Goal: Information Seeking & Learning: Find specific fact

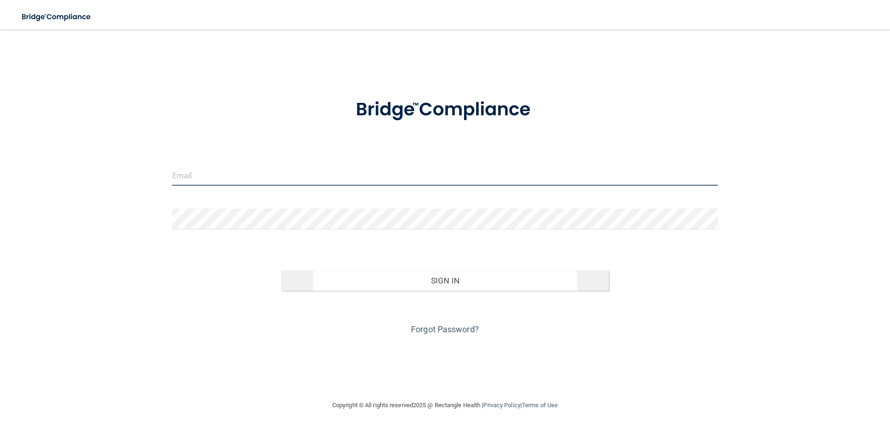
type input "[EMAIL_ADDRESS][DOMAIN_NAME]"
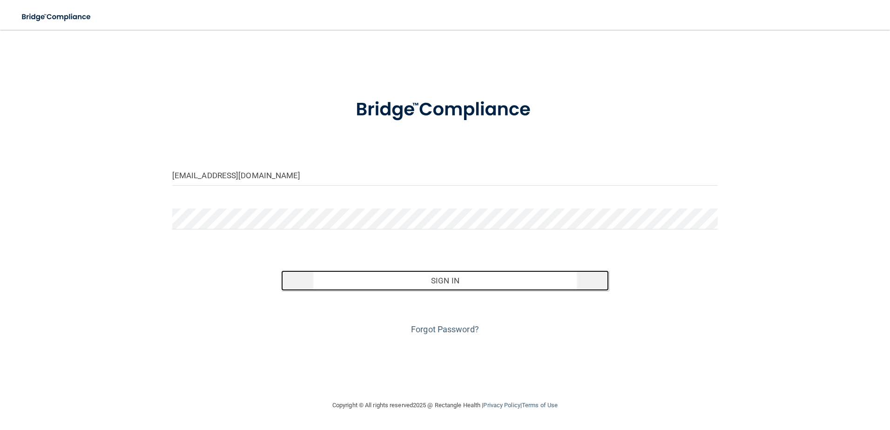
click at [381, 285] on button "Sign In" at bounding box center [445, 281] width 328 height 20
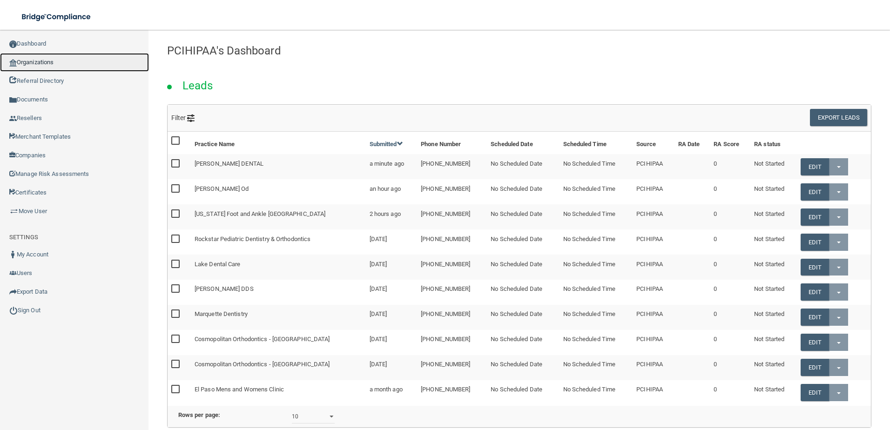
click at [75, 61] on link "Organizations" at bounding box center [74, 62] width 149 height 19
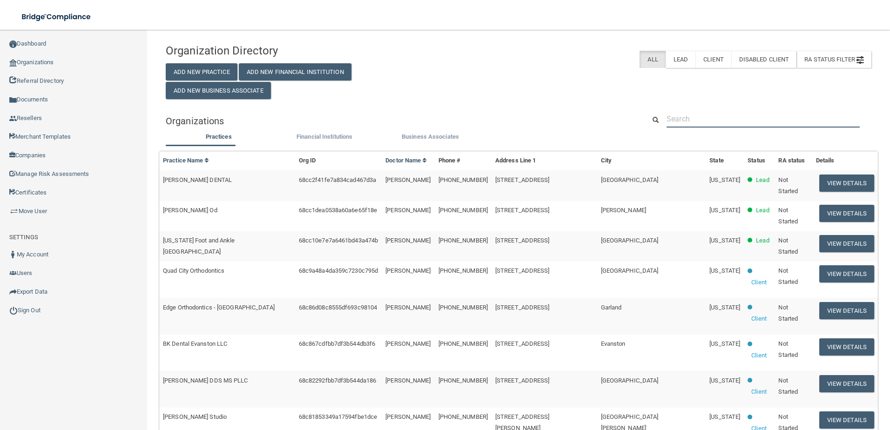
click at [748, 117] on input "text" at bounding box center [763, 118] width 193 height 17
paste input "Capodice, Efaw, Ochletree & Elger PLLC"
type input "Capodice, Efaw, Ochletree & Elger PLLC"
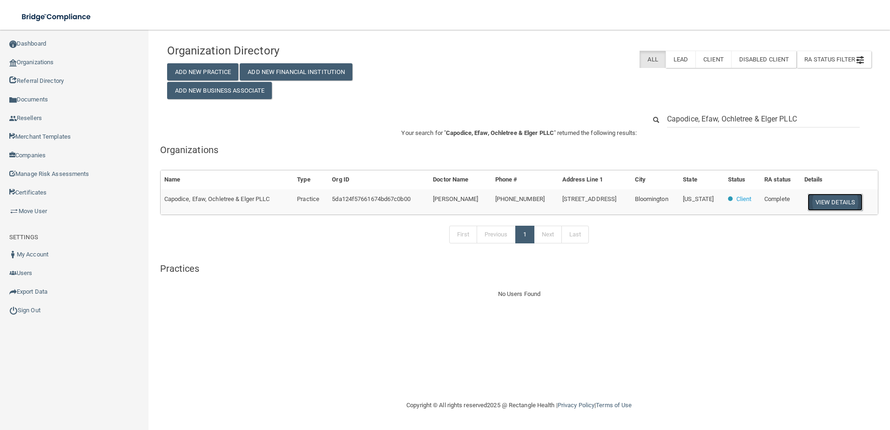
click at [843, 204] on button "View Details" at bounding box center [835, 202] width 55 height 17
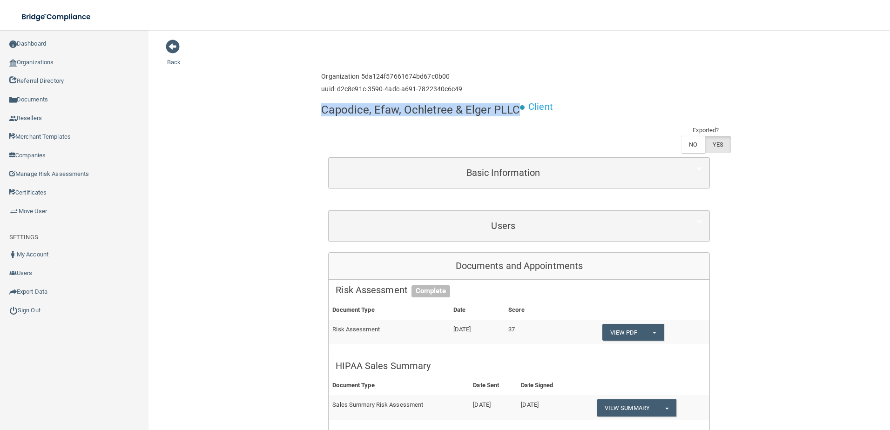
drag, startPoint x: 514, startPoint y: 108, endPoint x: 318, endPoint y: 115, distance: 195.2
click at [321, 115] on h4 "Capodice, Efaw, Ochletree & Elger PLLC" at bounding box center [420, 110] width 199 height 12
copy h4 "Capodice, Efaw, Ochletree & Elger PLLC"
click at [582, 90] on div "Enterprise » Organization 5da124f57661674bd67c0b00 uuid: d2c8e91c-3590-4adc-a69…" at bounding box center [519, 83] width 396 height 30
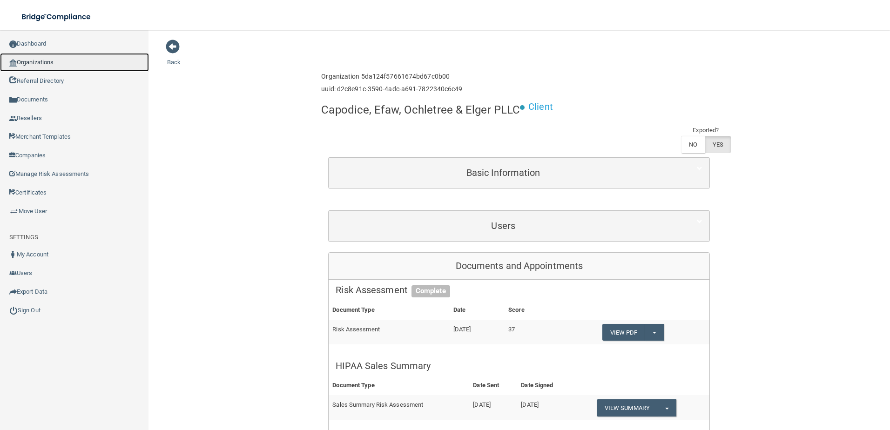
click at [92, 62] on link "Organizations" at bounding box center [74, 62] width 149 height 19
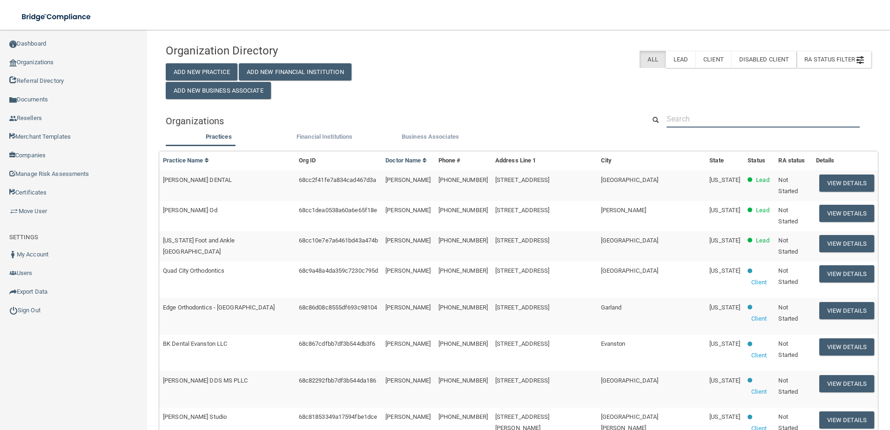
click at [699, 112] on input "text" at bounding box center [763, 118] width 193 height 17
click at [741, 120] on input "text" at bounding box center [763, 118] width 193 height 17
paste input "Cardiovascular Institute"
type input "Cardiovascular Institute"
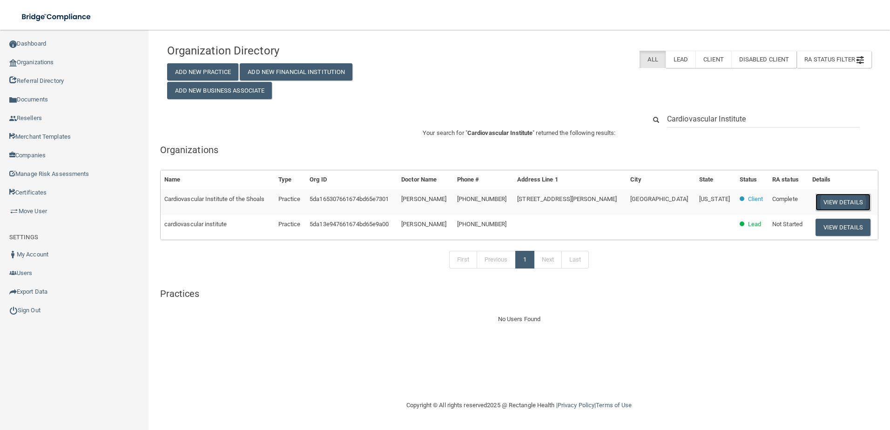
click at [823, 199] on button "View Details" at bounding box center [843, 202] width 55 height 17
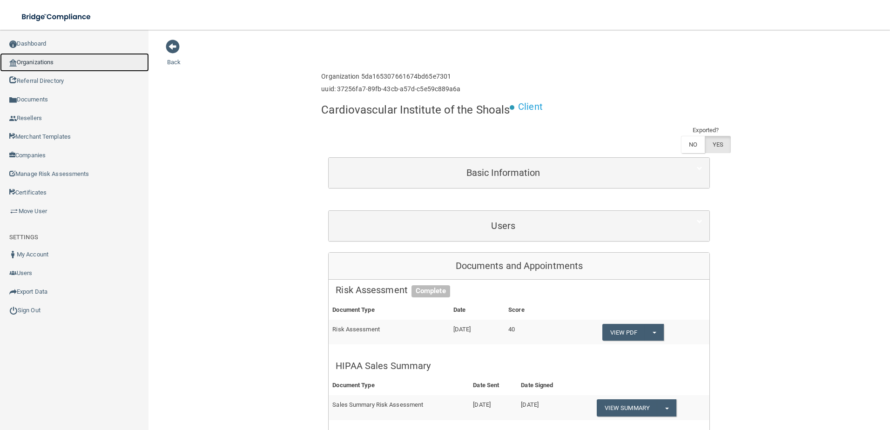
click at [87, 63] on link "Organizations" at bounding box center [74, 62] width 149 height 19
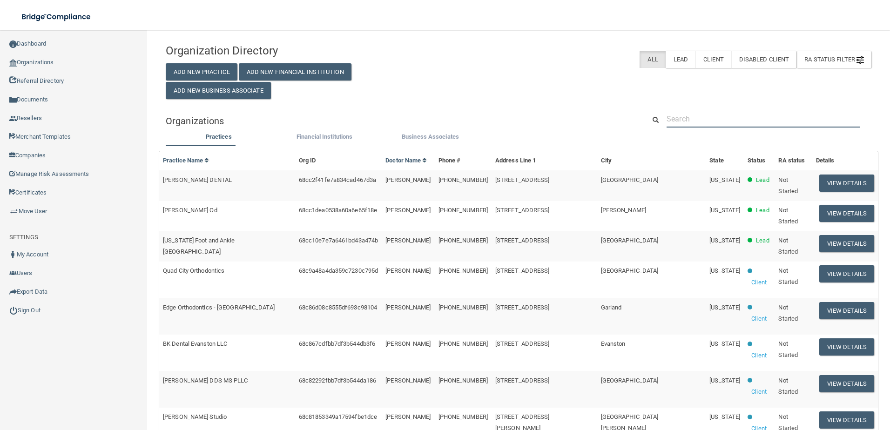
click at [695, 119] on input "text" at bounding box center [763, 118] width 193 height 17
paste input "[PERSON_NAME] Physical Therapy And Fitness LLC"
type input "[PERSON_NAME] Physical Therapy And Fitness LLC"
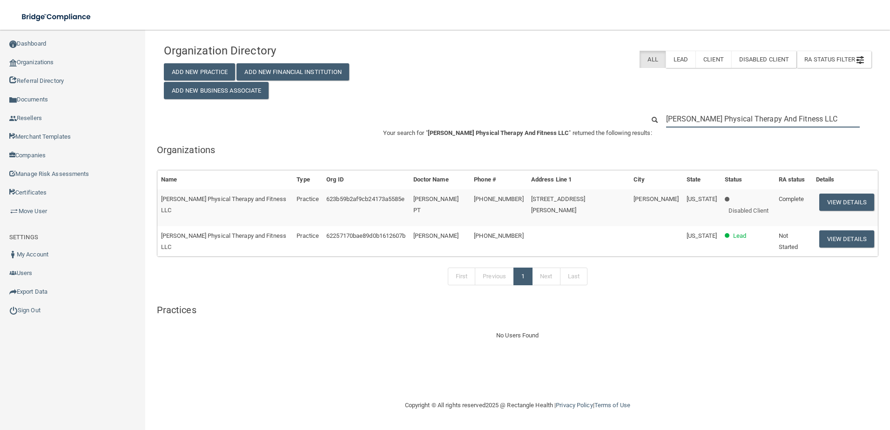
drag, startPoint x: 820, startPoint y: 121, endPoint x: 656, endPoint y: 127, distance: 164.0
click at [656, 127] on div "[PERSON_NAME] Physical Therapy And Fitness LLC" at bounding box center [758, 118] width 241 height 17
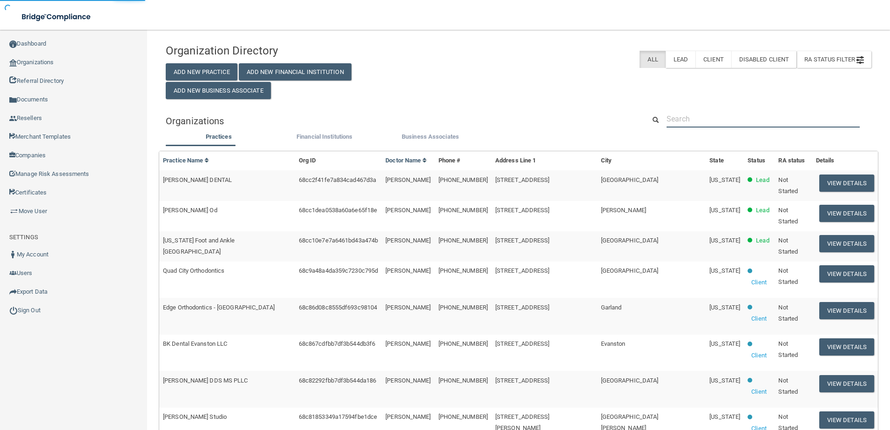
paste input "text"
click at [729, 115] on input "text" at bounding box center [763, 118] width 193 height 17
paste input "Drexel Hill Endod ()"
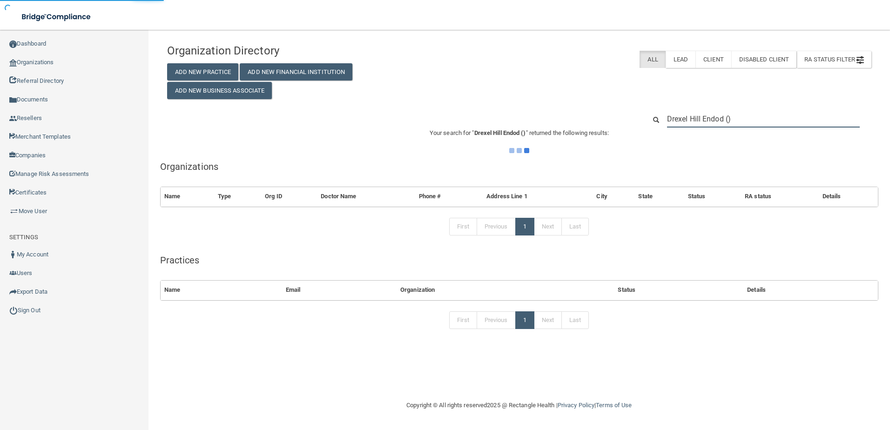
click at [736, 120] on input "Drexel Hill Endod ()" at bounding box center [763, 118] width 193 height 17
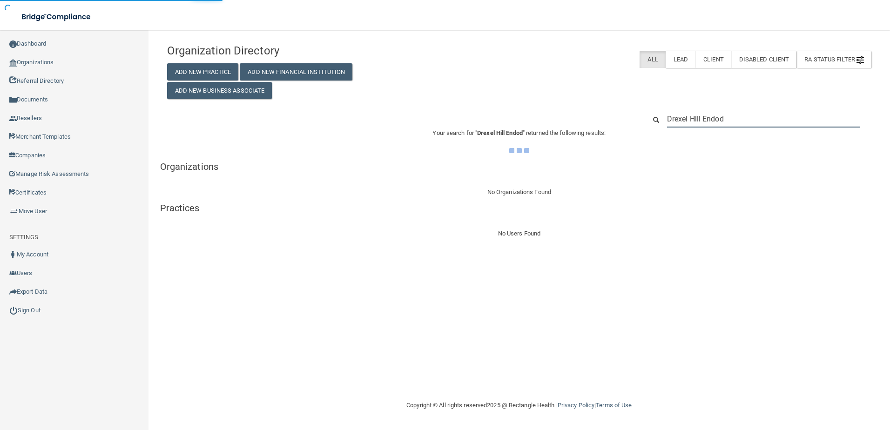
type input "Drexel Hill Endod"
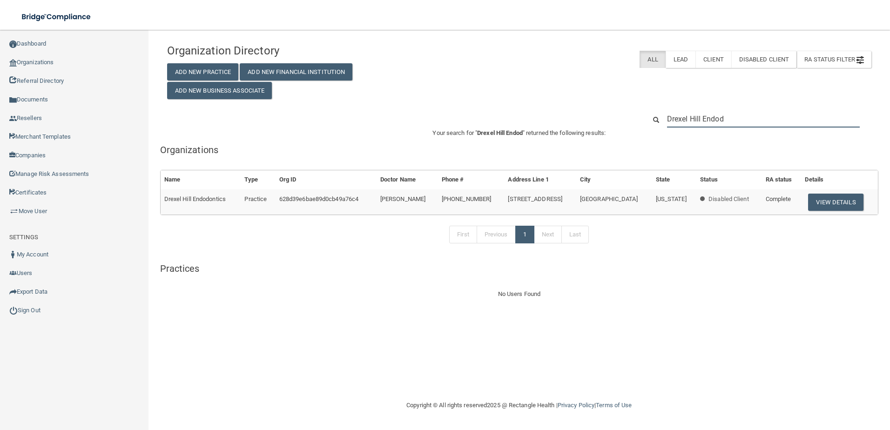
drag, startPoint x: 775, startPoint y: 111, endPoint x: 765, endPoint y: 115, distance: 11.1
click at [773, 112] on input "Drexel Hill Endod" at bounding box center [763, 118] width 193 height 17
drag, startPoint x: 750, startPoint y: 116, endPoint x: 662, endPoint y: 123, distance: 88.3
click at [662, 123] on div "Drexel Hill Endod" at bounding box center [763, 118] width 207 height 17
paste input "[PERSON_NAME] & [PERSON_NAME]"
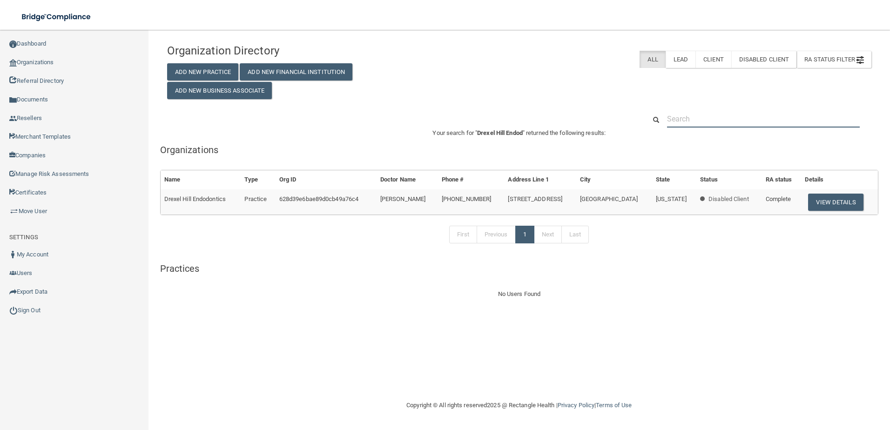
type input "[PERSON_NAME] & [PERSON_NAME]"
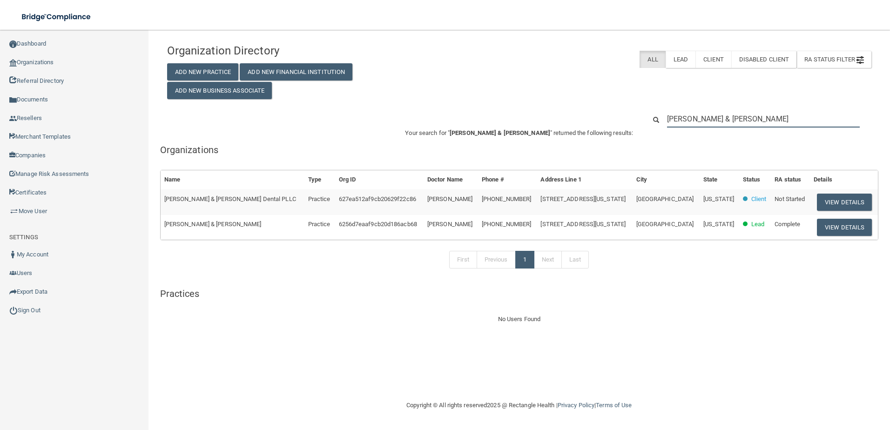
drag, startPoint x: 755, startPoint y: 118, endPoint x: 636, endPoint y: 119, distance: 118.7
click at [636, 119] on div "[PERSON_NAME] & [PERSON_NAME]" at bounding box center [519, 118] width 718 height 17
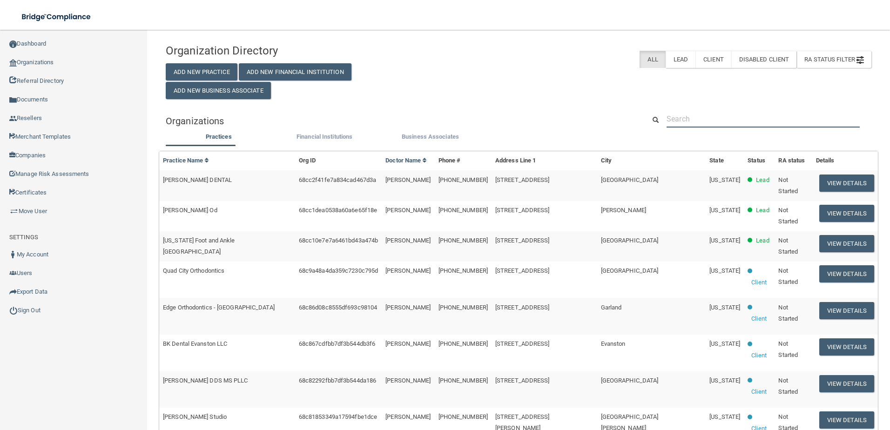
click at [731, 121] on input "text" at bounding box center [763, 118] width 193 height 17
paste input "[PERSON_NAME] Dds Inc"
type input "[PERSON_NAME] Dds Inc"
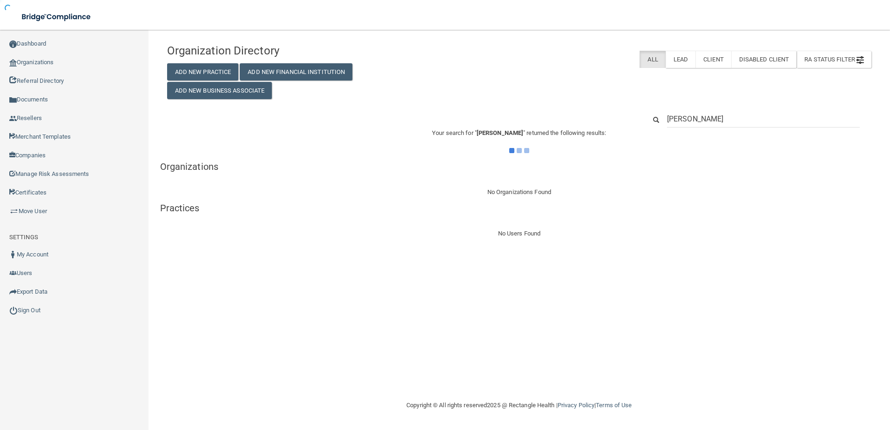
type input "[PERSON_NAME]"
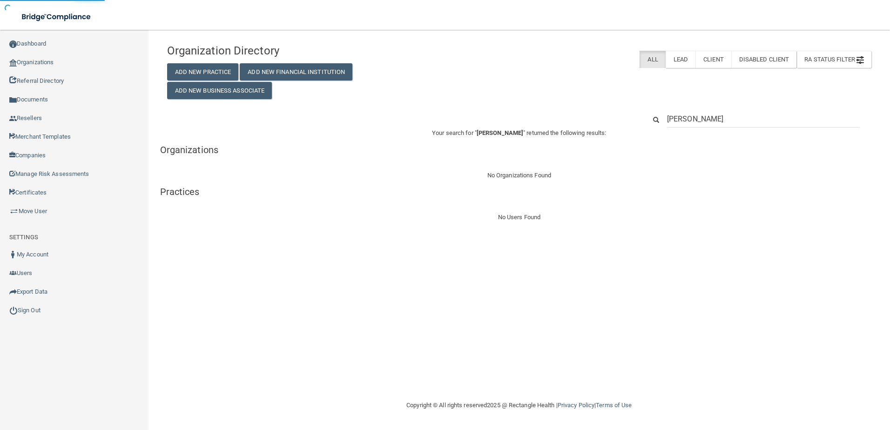
type input "[PERSON_NAME]"
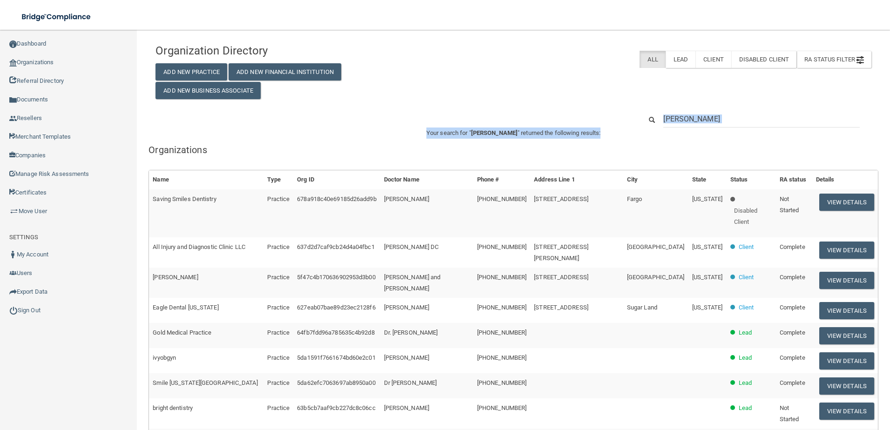
drag, startPoint x: 695, startPoint y: 130, endPoint x: 687, endPoint y: 126, distance: 9.4
drag, startPoint x: 687, startPoint y: 122, endPoint x: 646, endPoint y: 122, distance: 41.4
click at [646, 122] on div "[PERSON_NAME]" at bounding box center [757, 118] width 244 height 17
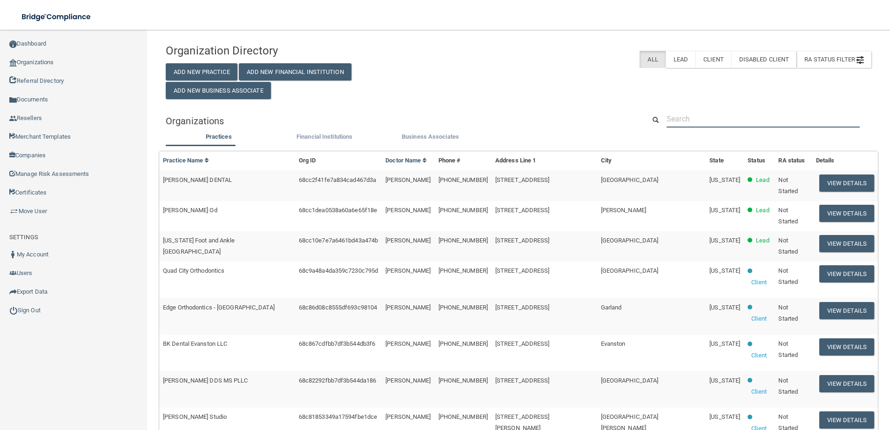
paste input "Cargasacchi"
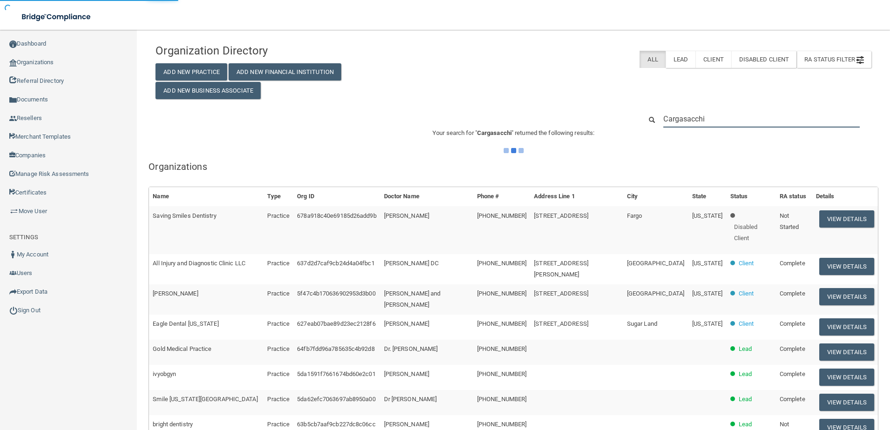
type input "Cargasacchi"
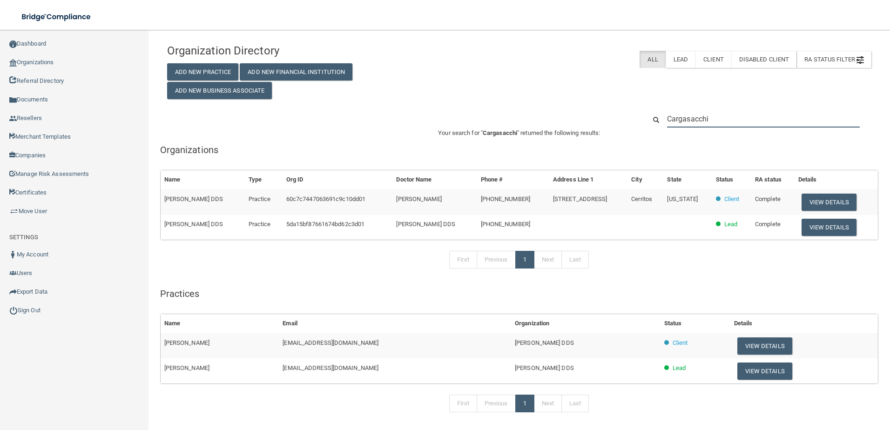
drag, startPoint x: 718, startPoint y: 115, endPoint x: 665, endPoint y: 127, distance: 54.3
click at [667, 127] on input "Cargasacchi" at bounding box center [763, 118] width 193 height 17
type input "C"
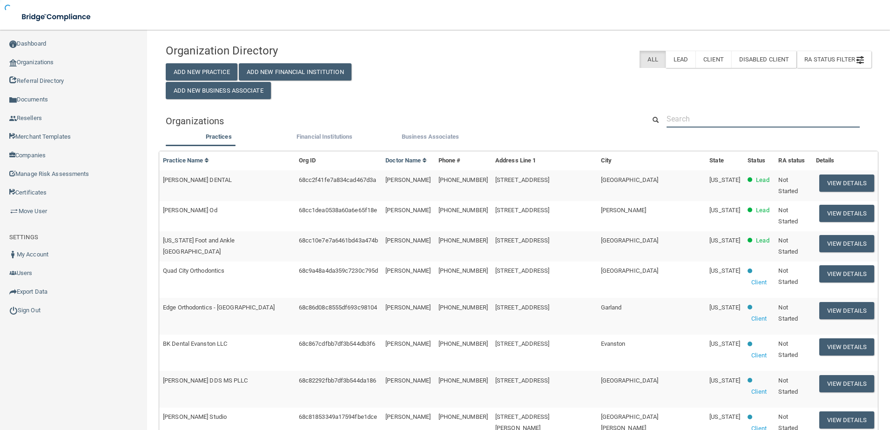
paste input "North Coast [DEMOGRAPHIC_DATA]"
type input "North Coast [DEMOGRAPHIC_DATA]"
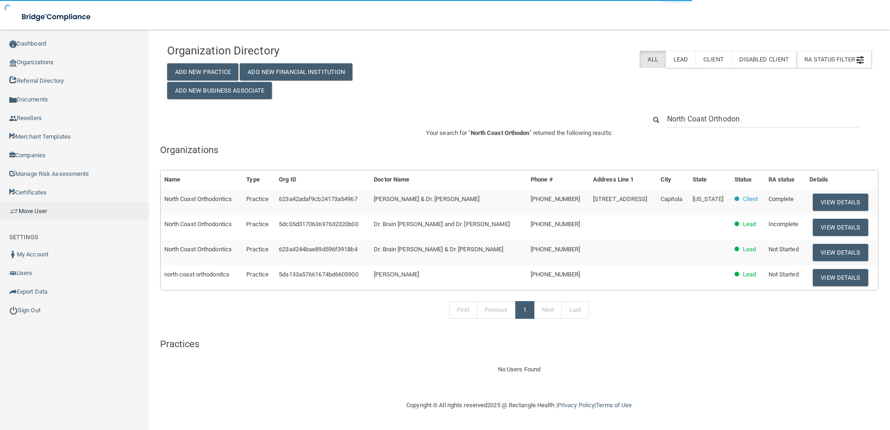
type input "North Coast Orthodon"
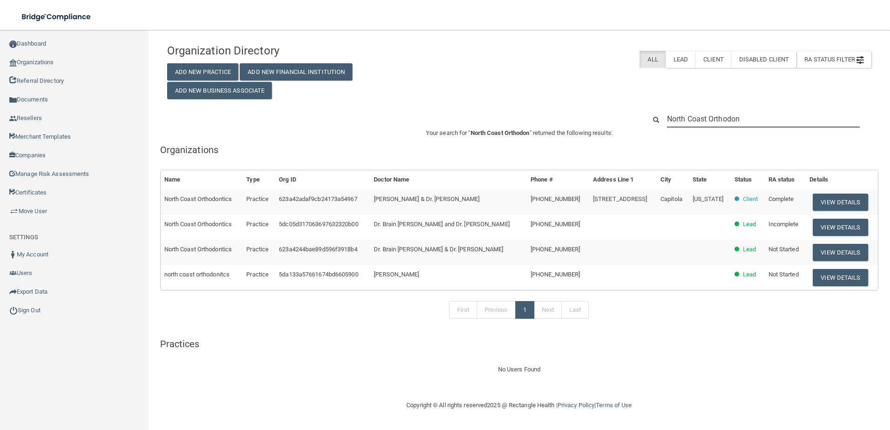
click at [784, 114] on input "North Coast Orthodon" at bounding box center [763, 118] width 193 height 17
drag, startPoint x: 243, startPoint y: 202, endPoint x: 165, endPoint y: 198, distance: 77.4
click at [165, 198] on td "North Coast Orthodontics" at bounding box center [202, 201] width 82 height 25
copy span "North Coast Orthodontics"
drag, startPoint x: 750, startPoint y: 118, endPoint x: 680, endPoint y: 126, distance: 70.3
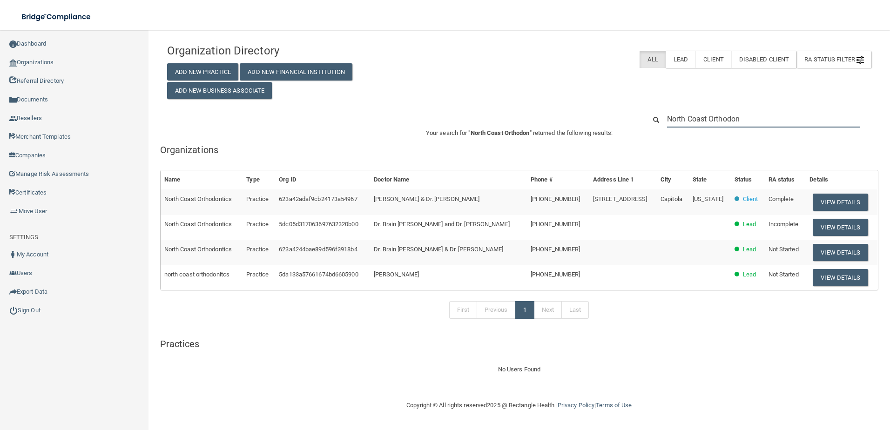
click at [669, 128] on div "Organization Directory Add New Practice Add New Financial Institution Add New B…" at bounding box center [519, 207] width 704 height 336
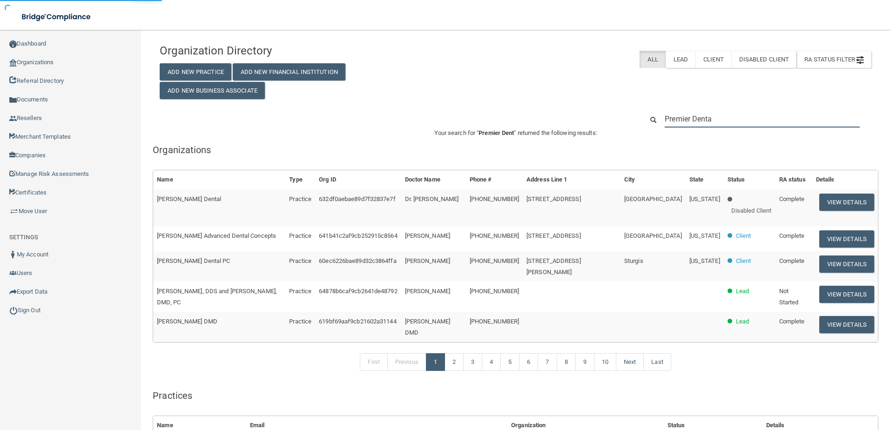
type input "Premier Dental"
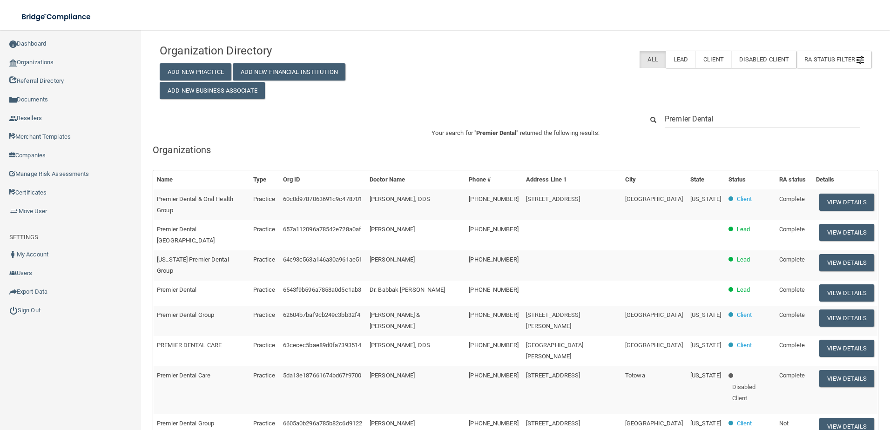
scroll to position [47, 0]
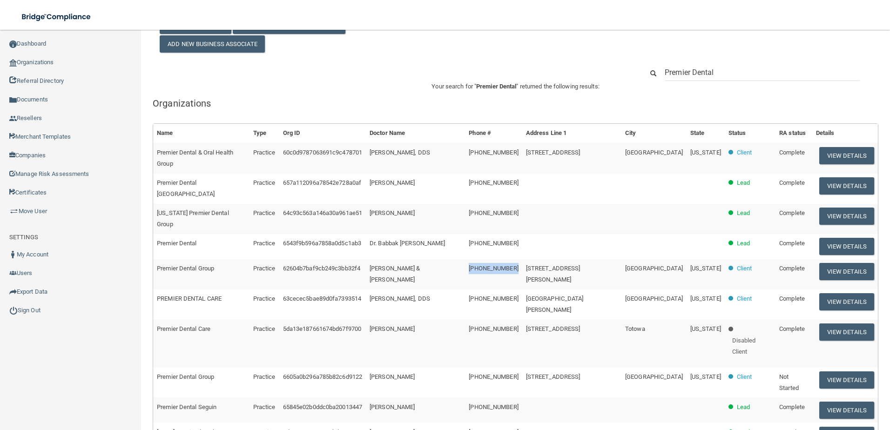
drag, startPoint x: 522, startPoint y: 254, endPoint x: 479, endPoint y: 250, distance: 43.5
click at [479, 259] on td "[PHONE_NUMBER]" at bounding box center [493, 274] width 57 height 30
copy span "[PHONE_NUMBER]"
click at [395, 75] on div "Premier Dental" at bounding box center [516, 72] width 726 height 17
click at [713, 75] on input "Premier Dental" at bounding box center [762, 72] width 195 height 17
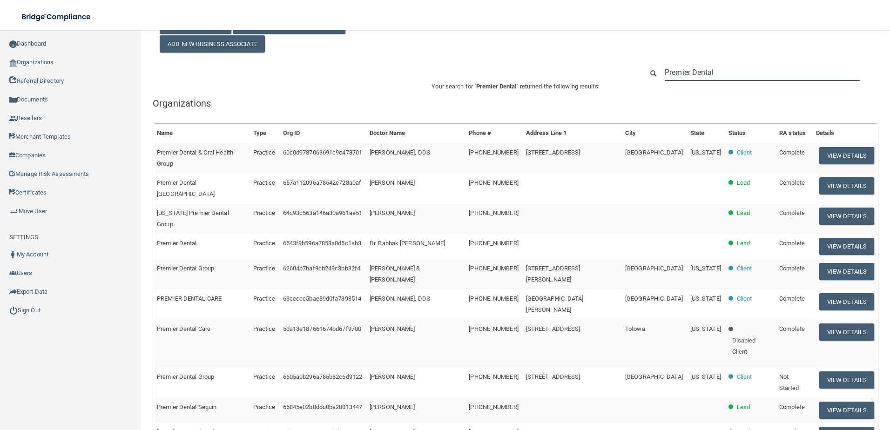
drag, startPoint x: 731, startPoint y: 71, endPoint x: 651, endPoint y: 78, distance: 80.9
click at [651, 78] on div "Premier Dental" at bounding box center [757, 72] width 242 height 17
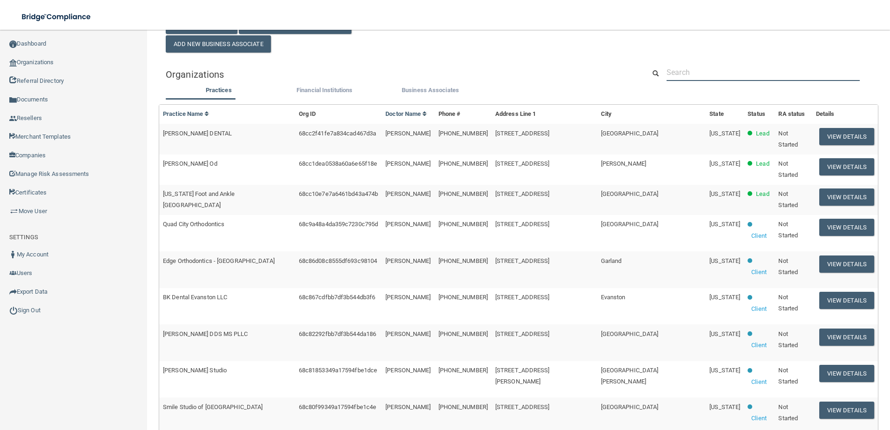
paste input "Providence Dental Care"
type input "Providence Dental Care"
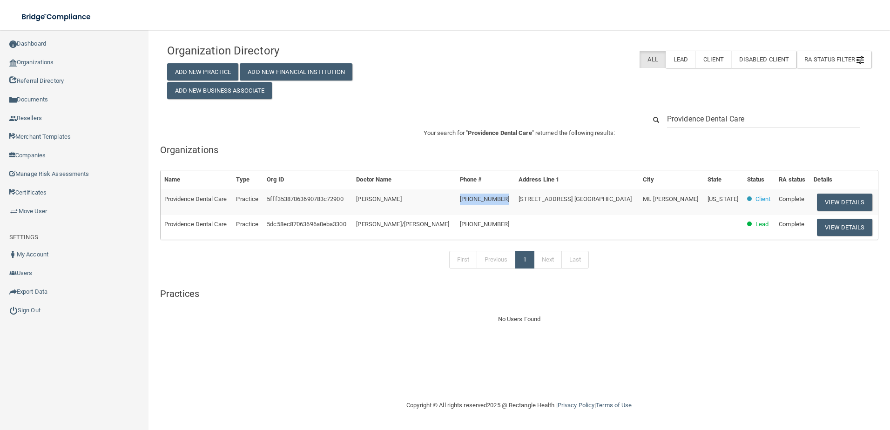
drag, startPoint x: 533, startPoint y: 199, endPoint x: 487, endPoint y: 198, distance: 45.7
click at [487, 198] on tr "Providence Dental Care Practice 5fff35387063690783c72900 [PERSON_NAME] [PHONE_N…" at bounding box center [519, 201] width 717 height 25
copy tr "[PHONE_NUMBER]"
click at [440, 98] on div "Organization Directory Add New Practice Add New Financial Institution Add New B…" at bounding box center [519, 69] width 718 height 60
drag, startPoint x: 766, startPoint y: 124, endPoint x: 636, endPoint y: 118, distance: 129.6
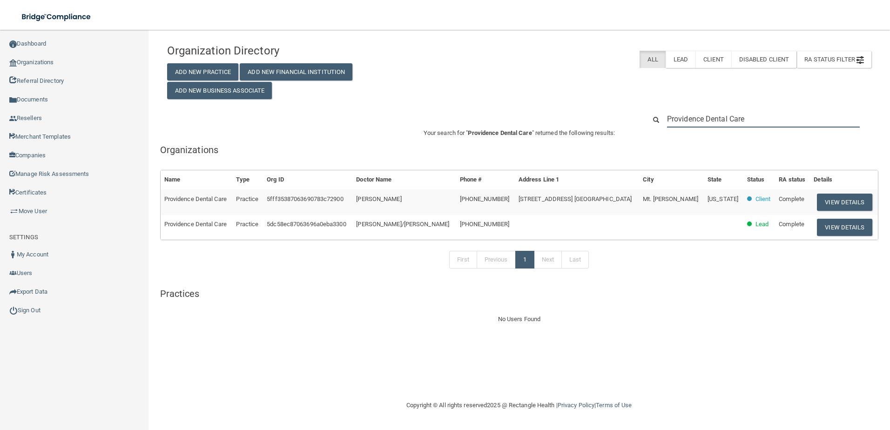
click at [637, 120] on div "Providence Dental Care" at bounding box center [519, 118] width 718 height 17
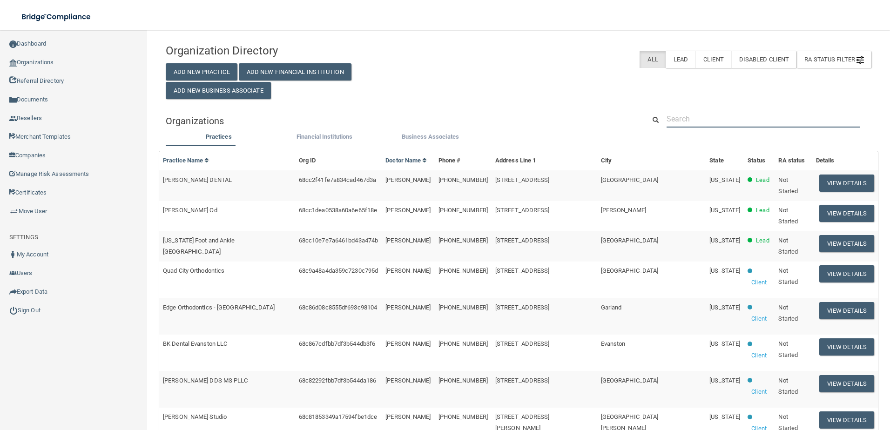
click at [677, 120] on input "text" at bounding box center [763, 118] width 193 height 17
paste input "Stephenville Family Dent"
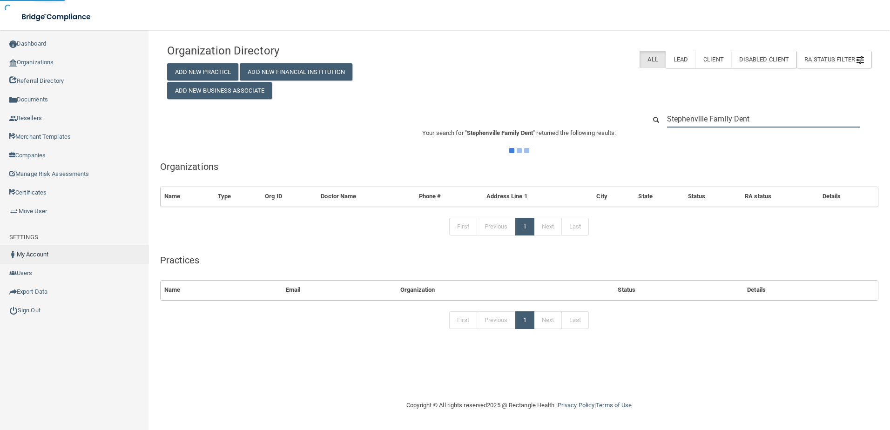
type input "Stephenville Family Dent"
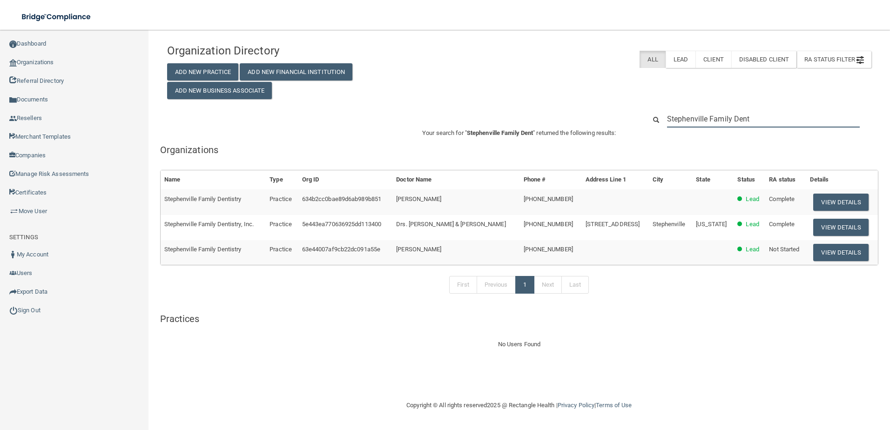
click at [760, 122] on input "Stephenville Family Dent" at bounding box center [763, 118] width 193 height 17
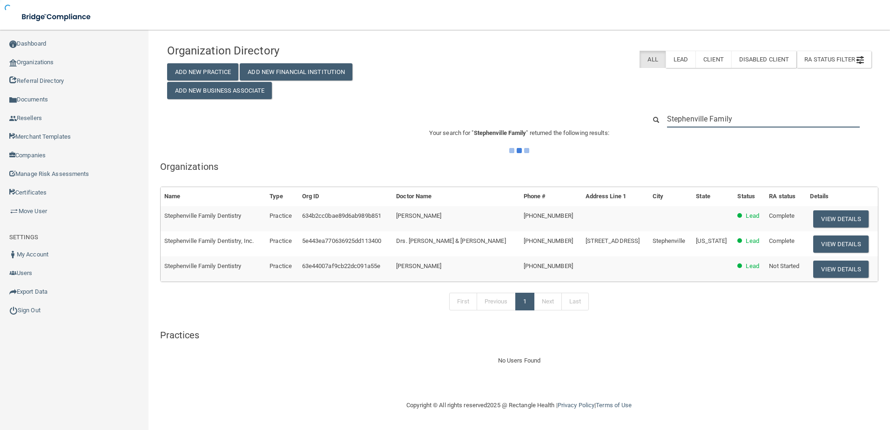
type input "Stephenville Family"
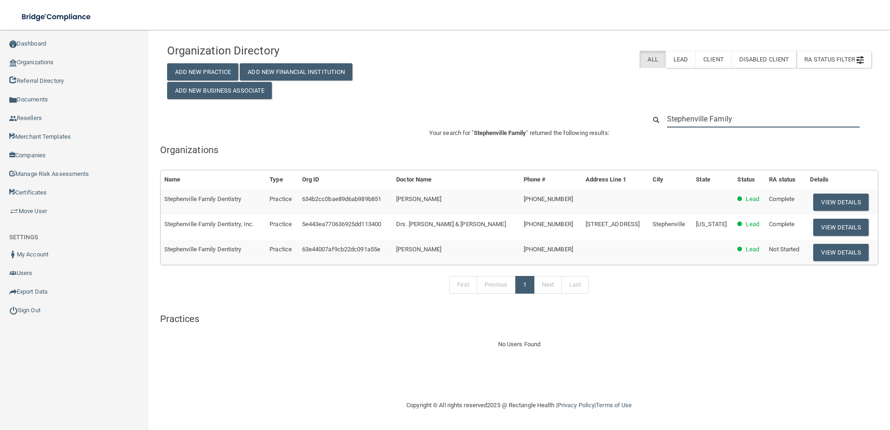
drag, startPoint x: 755, startPoint y: 114, endPoint x: 758, endPoint y: 118, distance: 5.4
click at [755, 114] on input "Stephenville Family" at bounding box center [763, 118] width 193 height 17
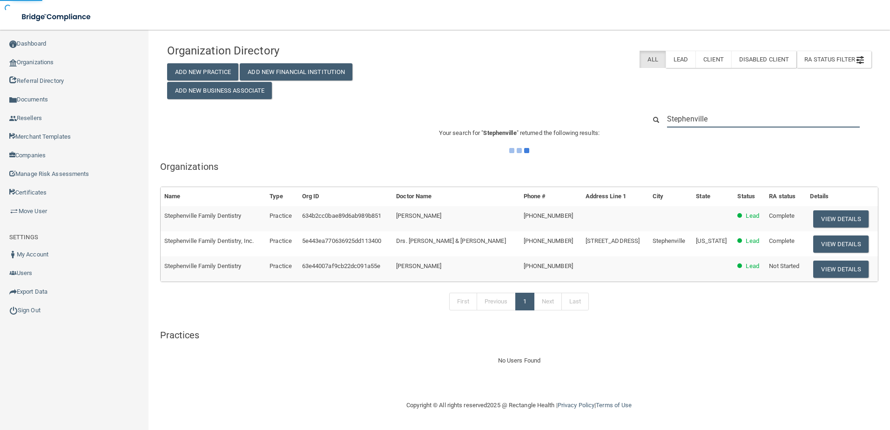
type input "Stephenville"
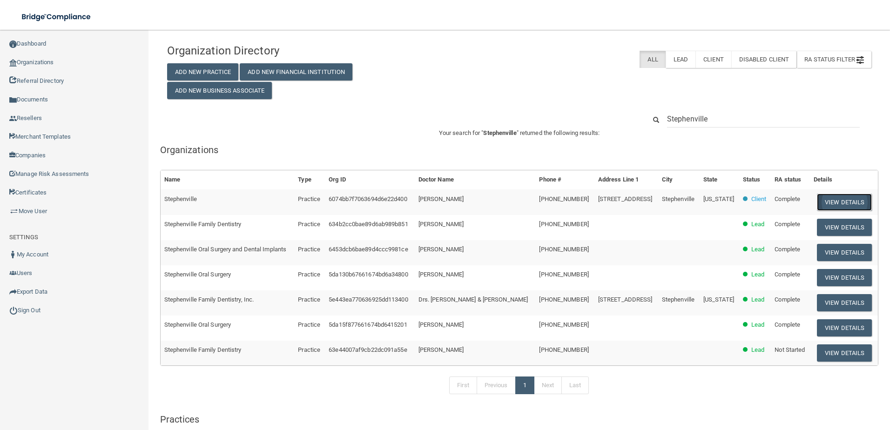
click at [844, 204] on button "View Details" at bounding box center [844, 202] width 55 height 17
click at [839, 199] on button "View Details" at bounding box center [844, 202] width 55 height 17
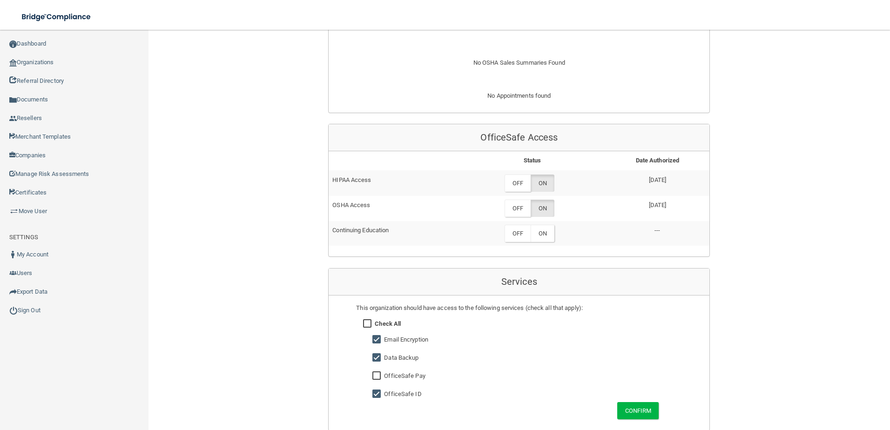
scroll to position [419, 0]
